Goal: Information Seeking & Learning: Find specific fact

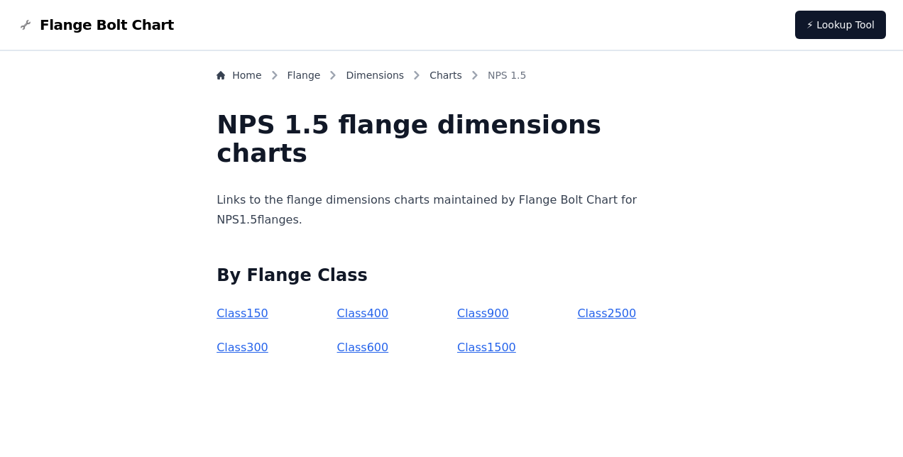
click at [268, 347] on link "Class 300" at bounding box center [242, 347] width 52 height 13
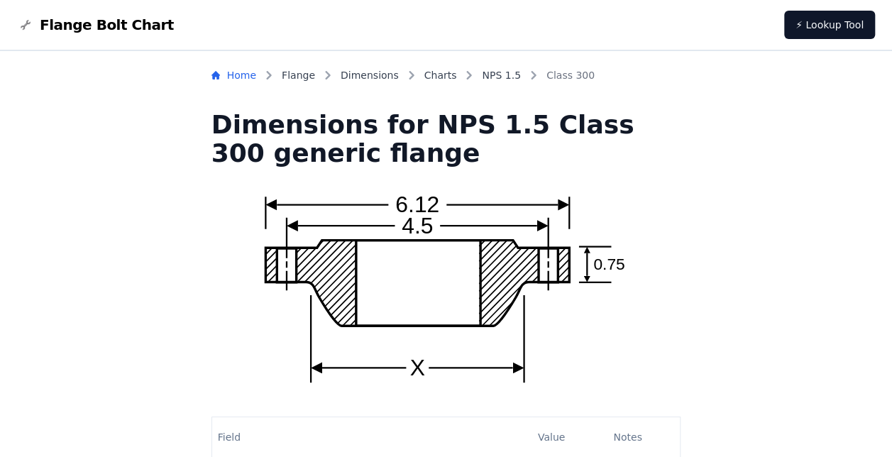
click at [256, 74] on link "Home" at bounding box center [233, 75] width 45 height 14
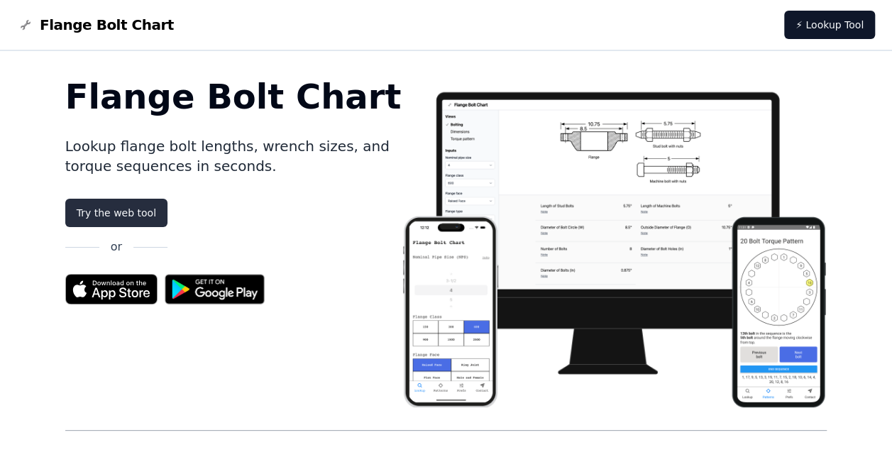
click at [148, 216] on link "Try the web tool" at bounding box center [116, 213] width 102 height 28
